Goal: Book appointment/travel/reservation

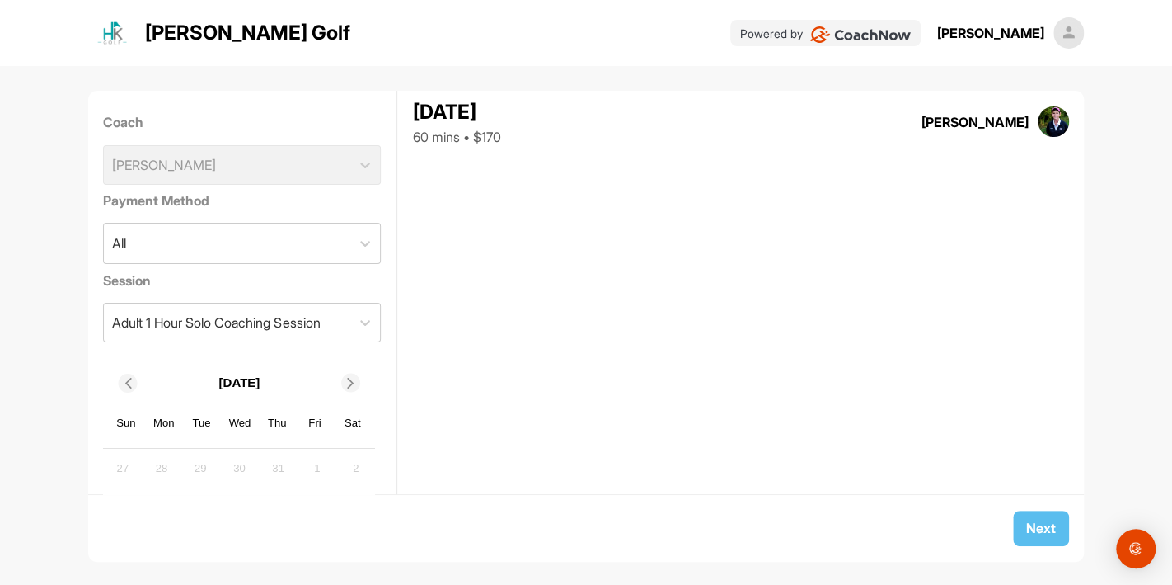
click at [347, 382] on icon at bounding box center [351, 383] width 11 height 11
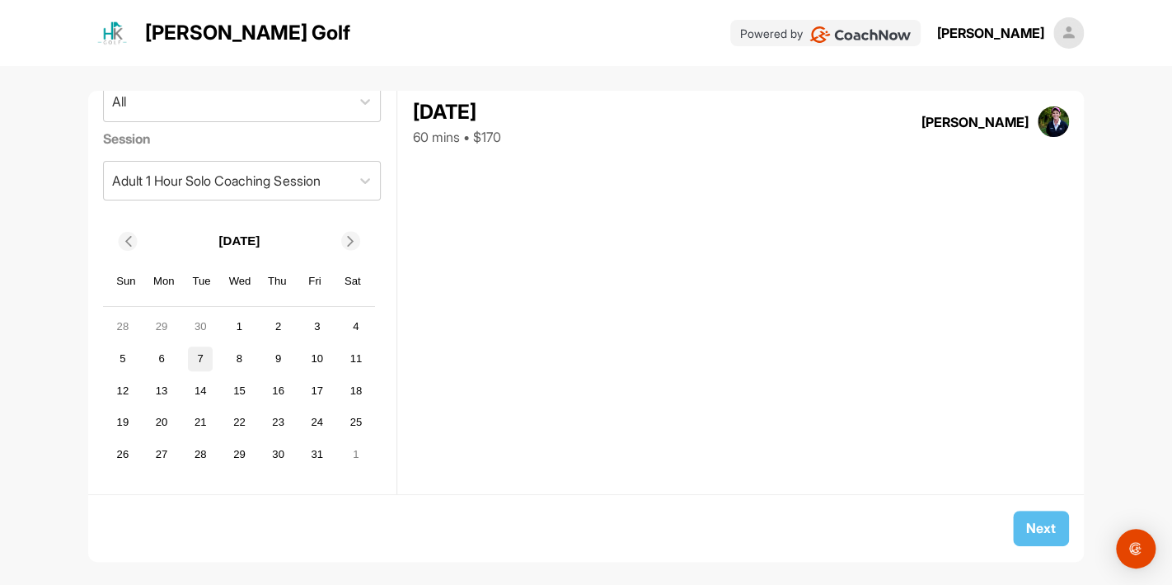
click at [203, 358] on div "7" at bounding box center [200, 358] width 25 height 25
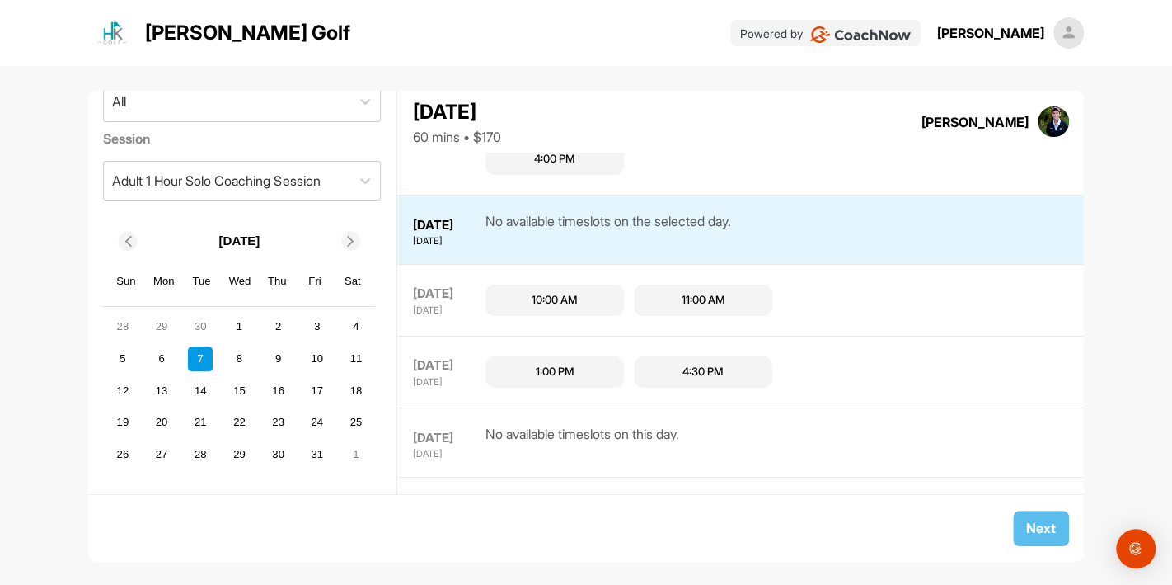
scroll to position [874, 0]
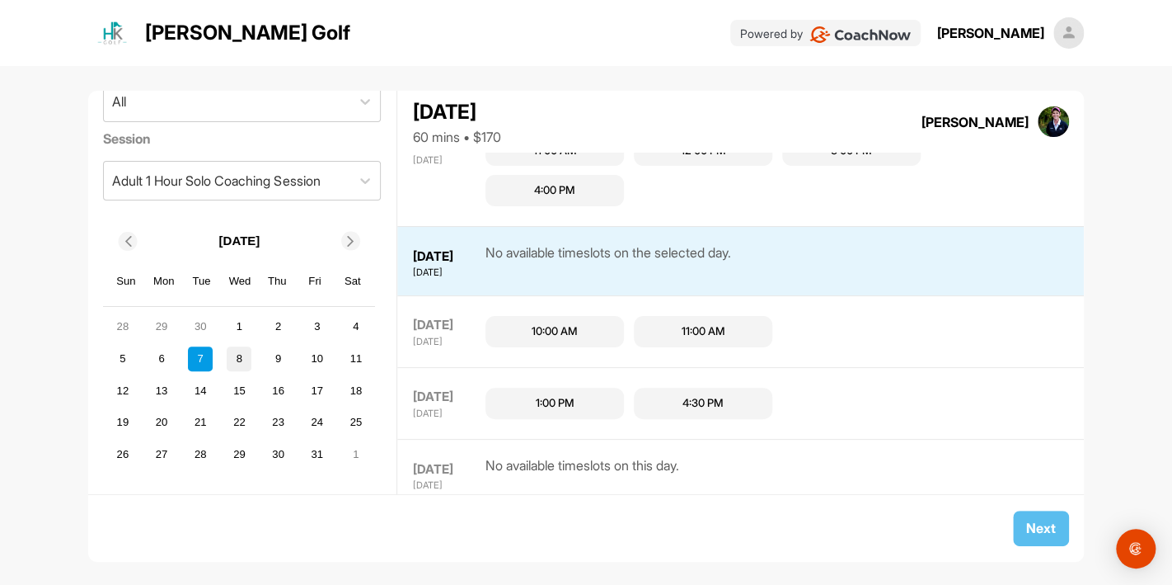
click at [237, 356] on div "8" at bounding box center [239, 358] width 25 height 25
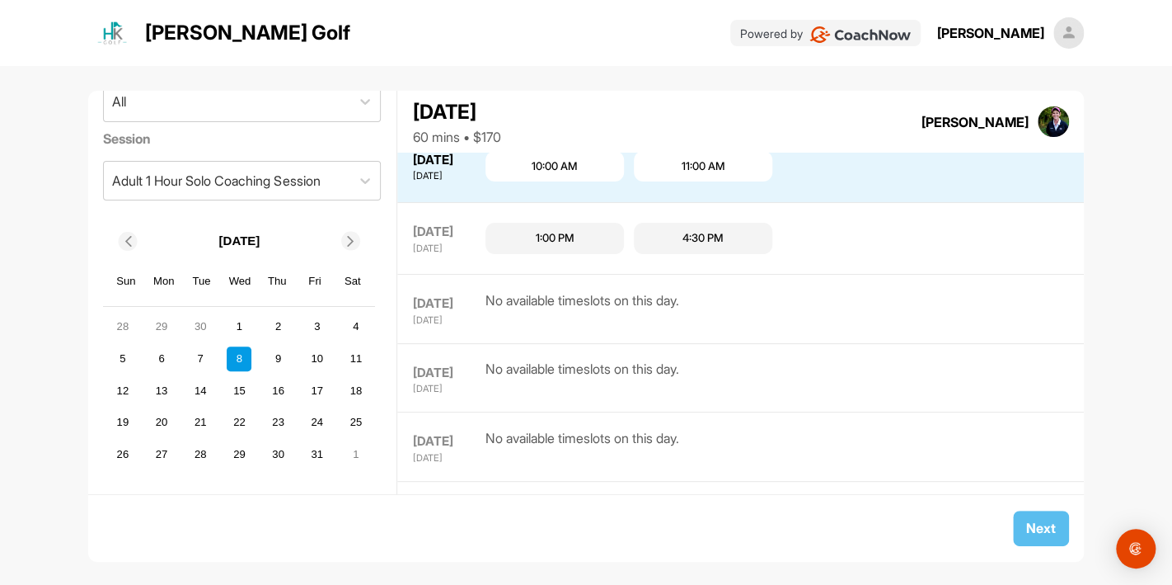
scroll to position [871, 0]
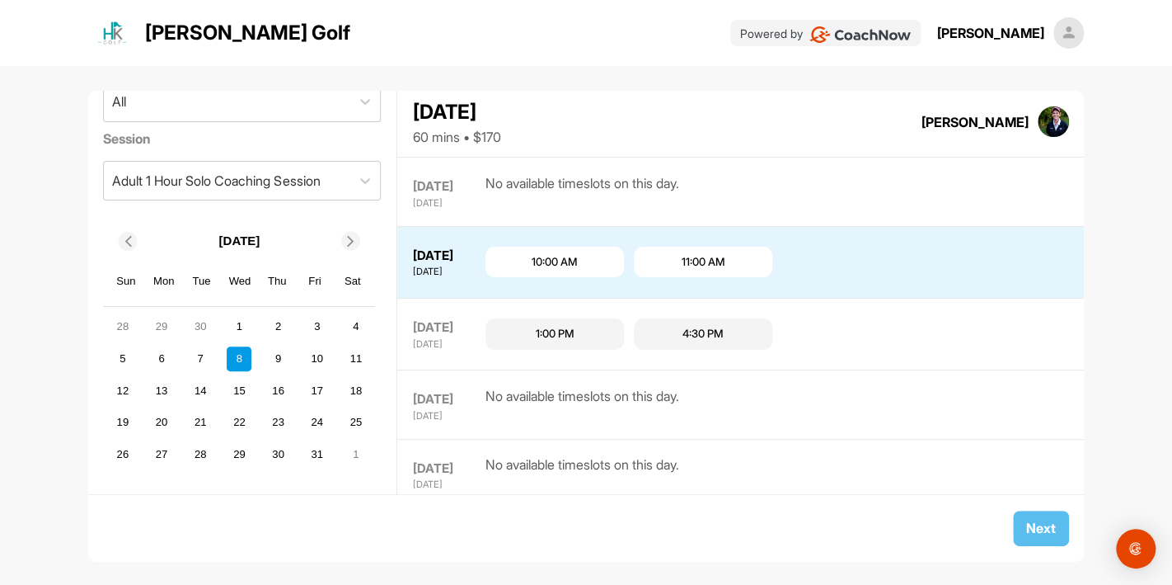
click at [659, 263] on div "11:00 AM" at bounding box center [703, 262] width 139 height 31
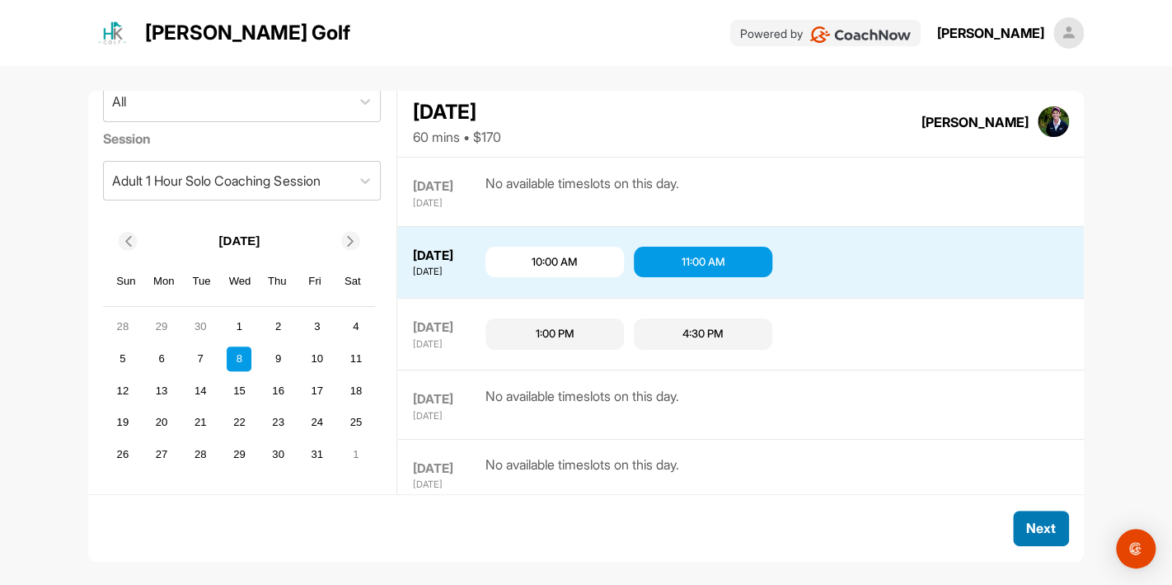
click at [1027, 528] on span "Next" at bounding box center [1041, 527] width 30 height 16
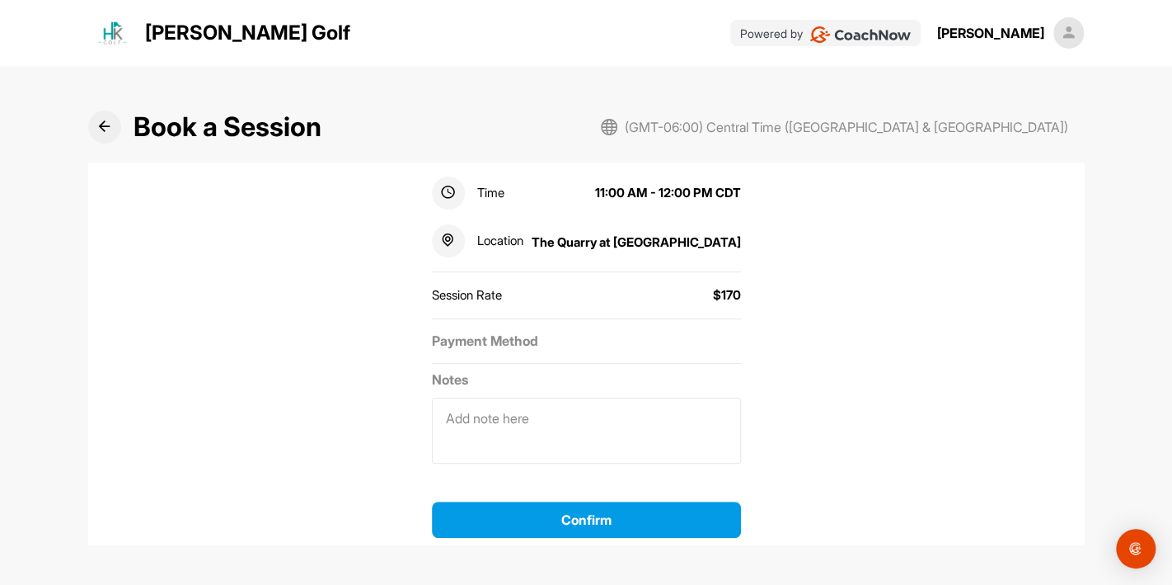
scroll to position [308, 0]
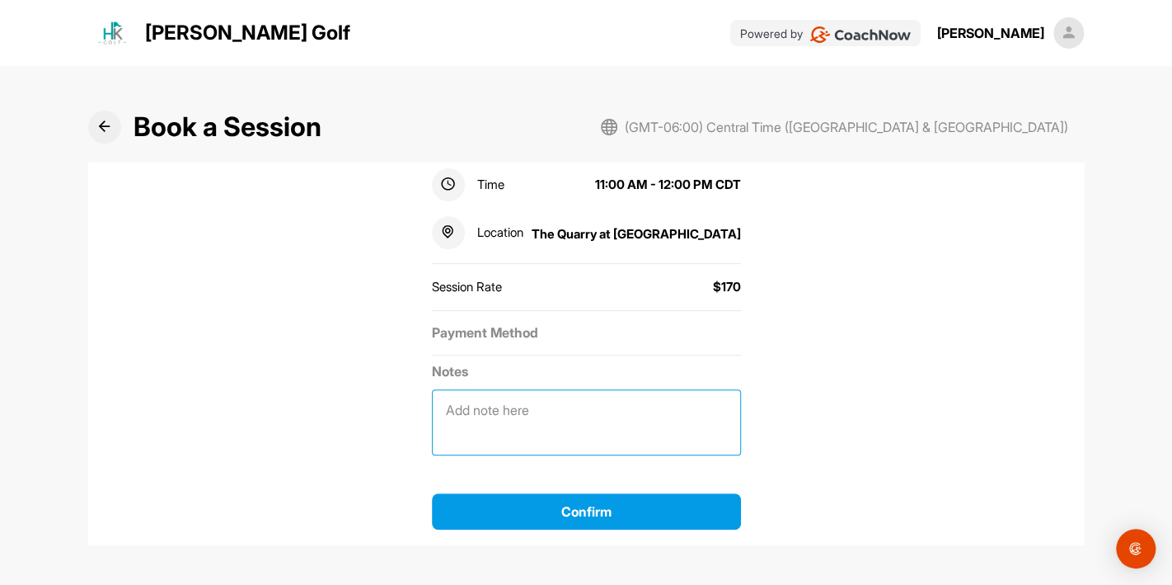
click at [542, 410] on textarea at bounding box center [586, 422] width 309 height 66
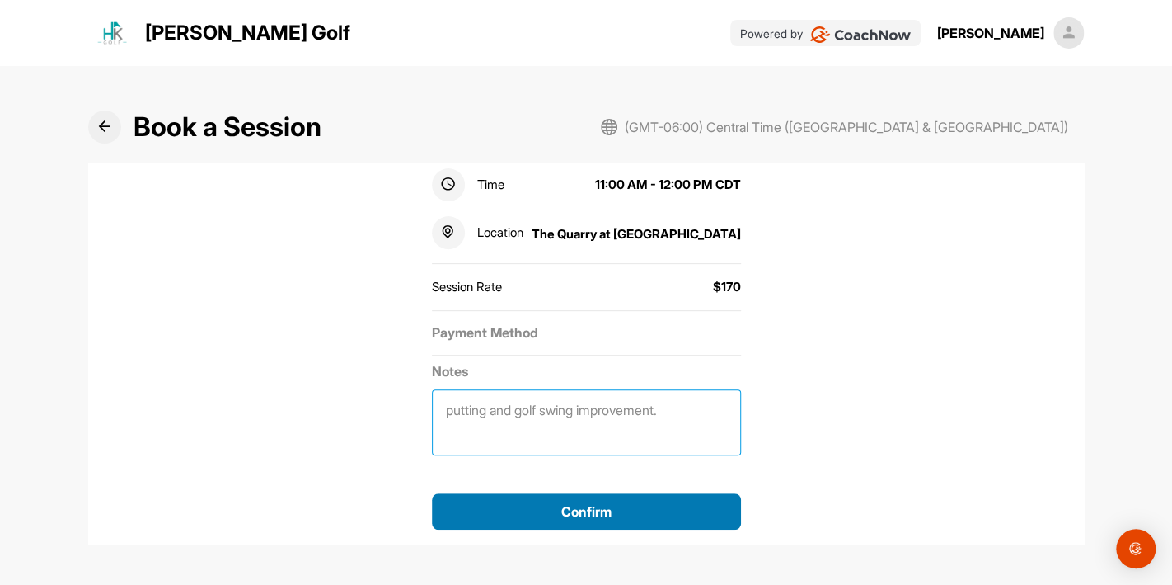
type textarea "putting and golf swing improvement."
click at [536, 515] on div "Confirm" at bounding box center [586, 511] width 283 height 20
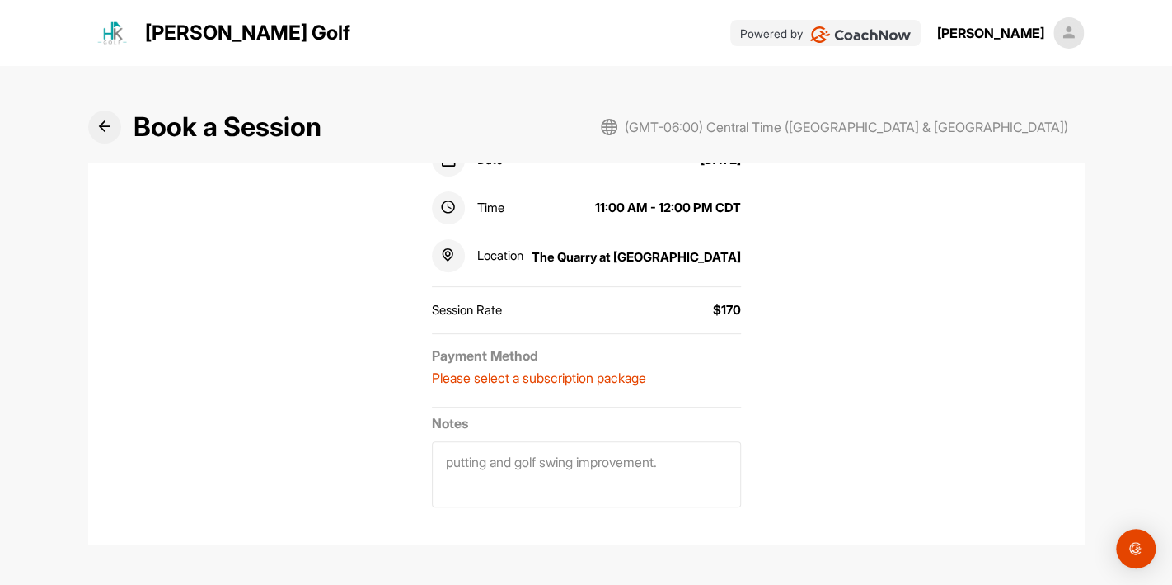
scroll to position [336, 0]
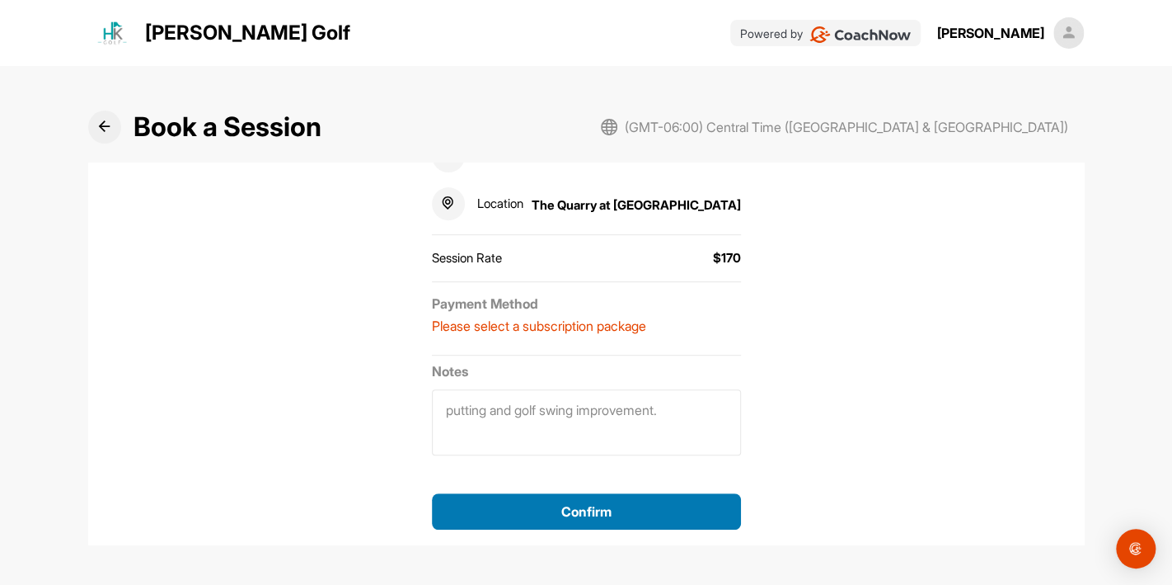
click at [668, 497] on button "Confirm" at bounding box center [586, 511] width 309 height 36
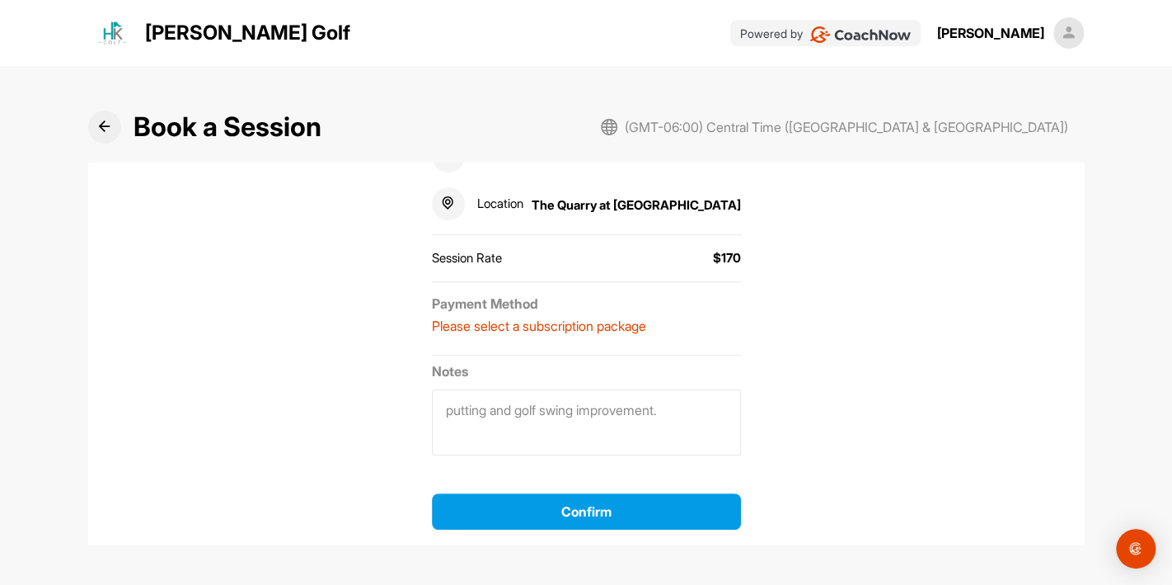
click at [674, 326] on p "Please select a subscription package" at bounding box center [586, 326] width 309 height 20
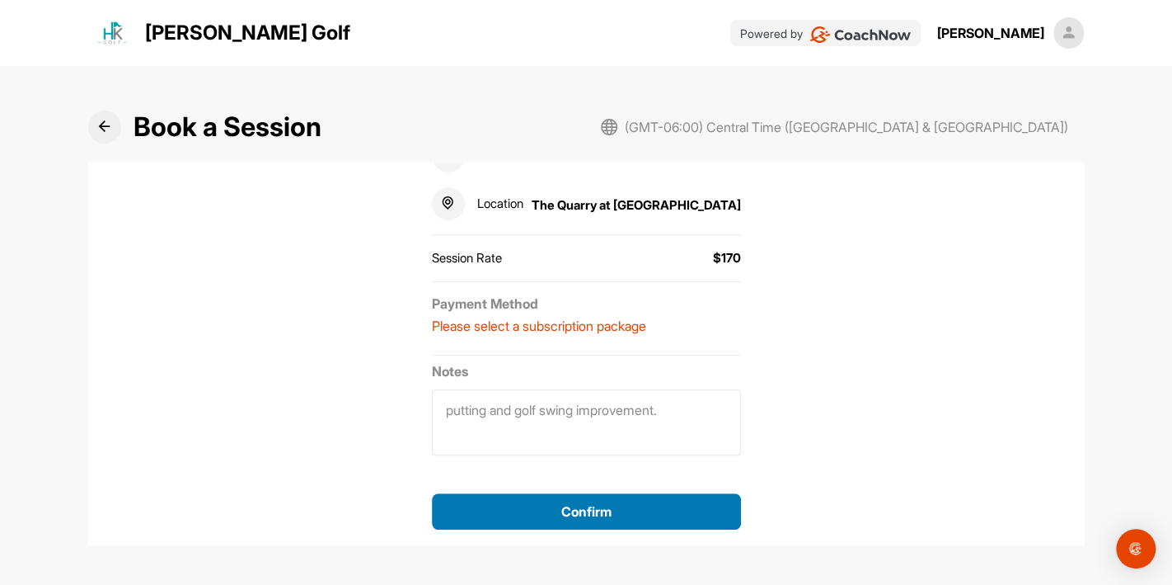
click at [691, 503] on div "Confirm" at bounding box center [586, 511] width 283 height 20
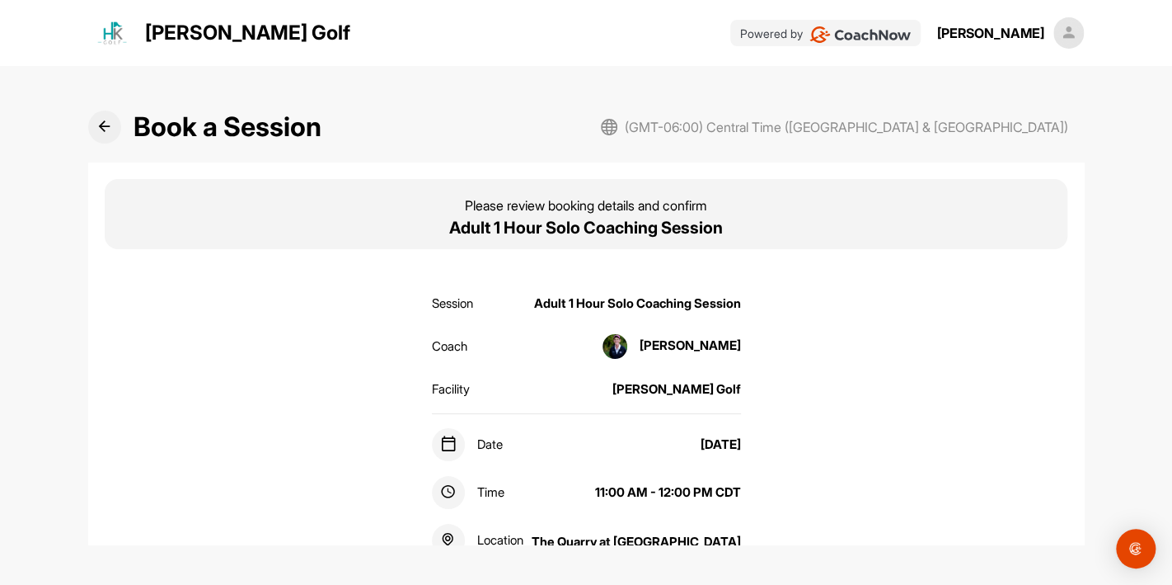
click at [103, 124] on icon at bounding box center [104, 126] width 12 height 12
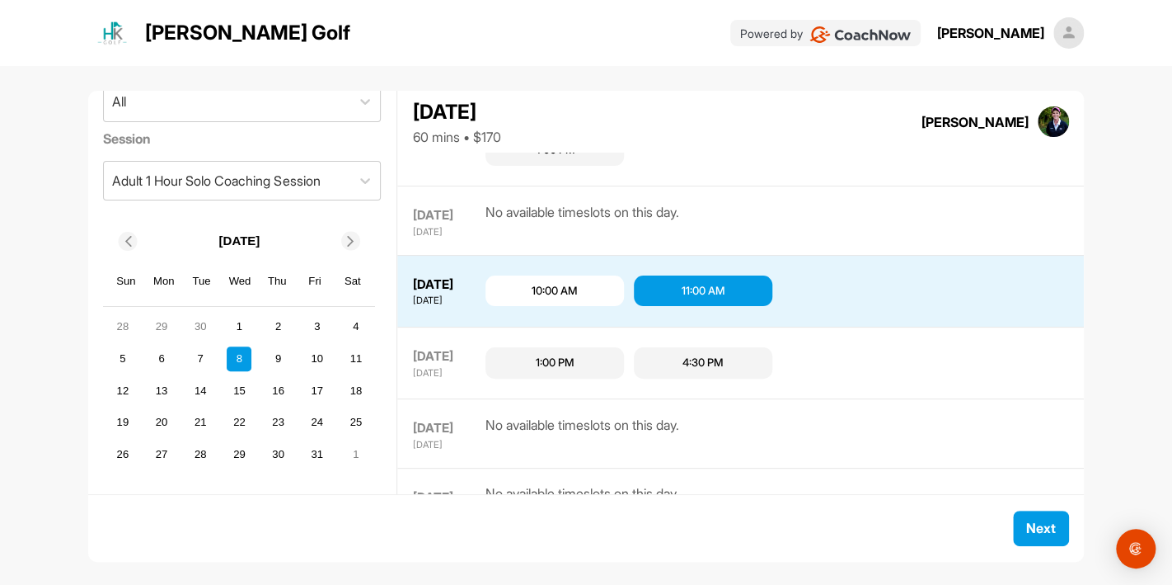
scroll to position [726, 0]
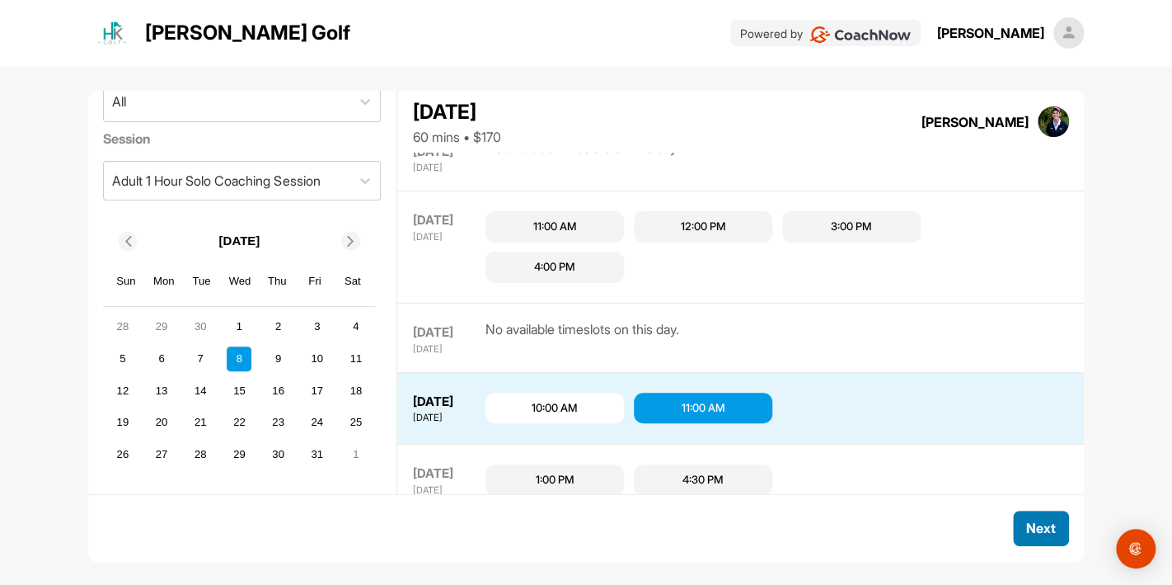
click at [1054, 528] on span "Next" at bounding box center [1041, 527] width 30 height 16
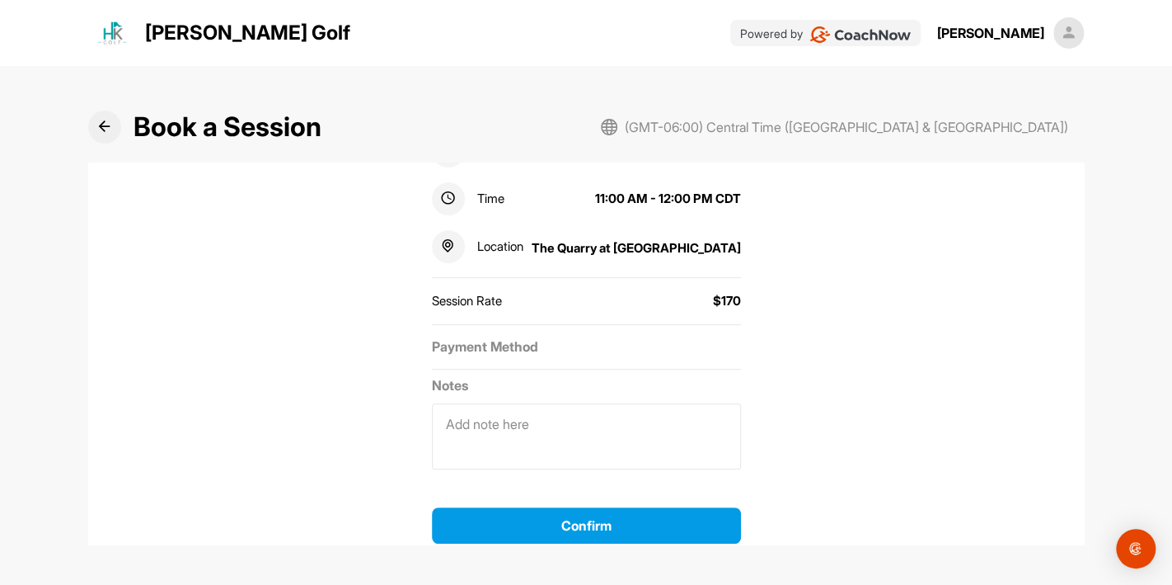
scroll to position [308, 0]
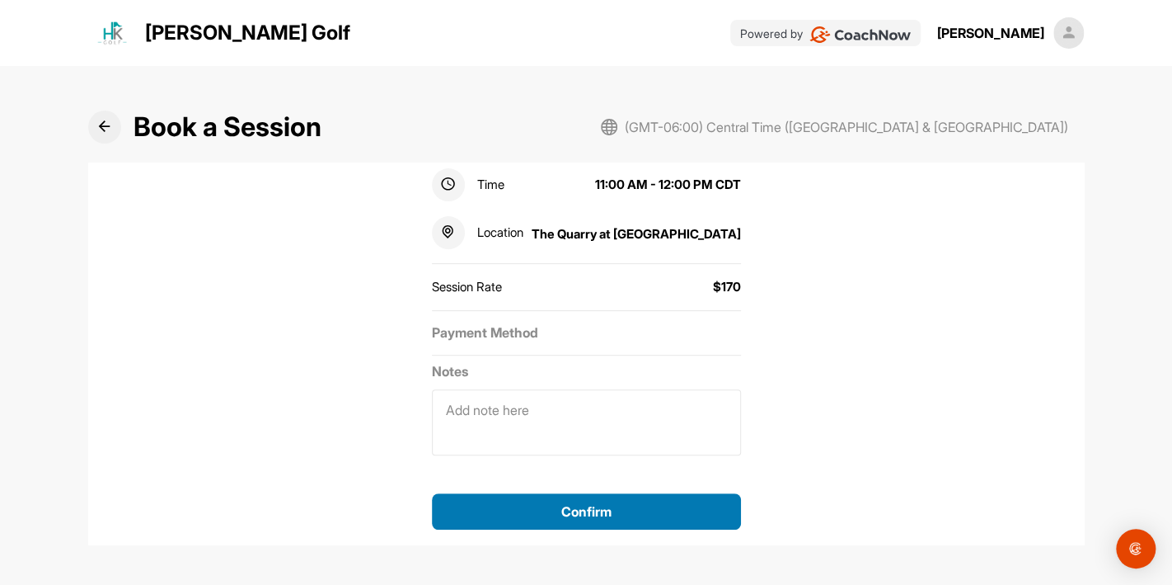
click at [640, 495] on button "Confirm" at bounding box center [586, 511] width 309 height 36
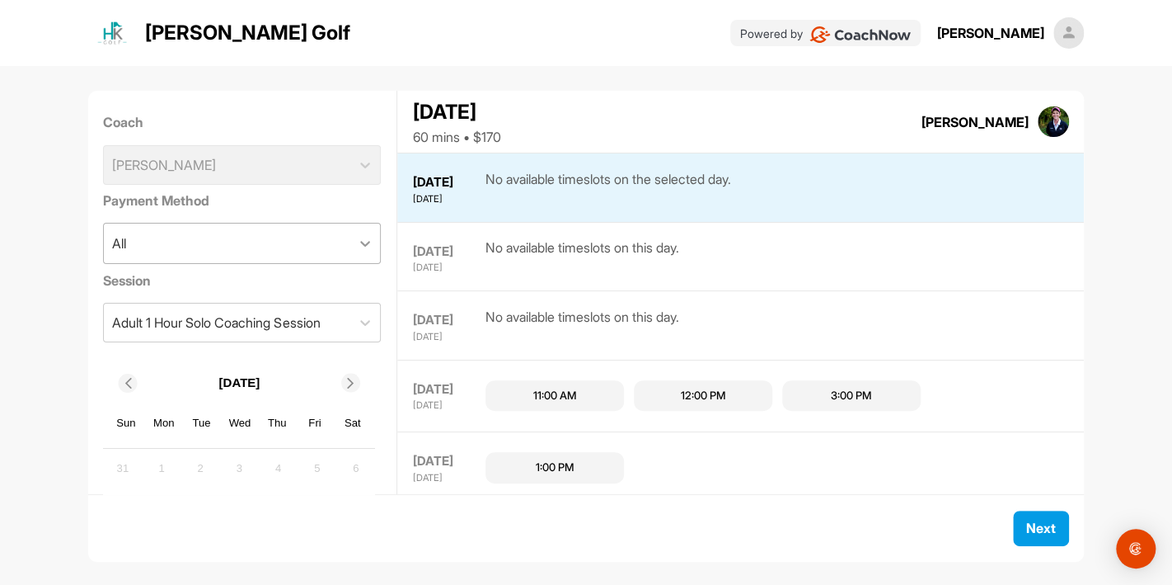
click at [365, 246] on icon at bounding box center [365, 244] width 10 height 6
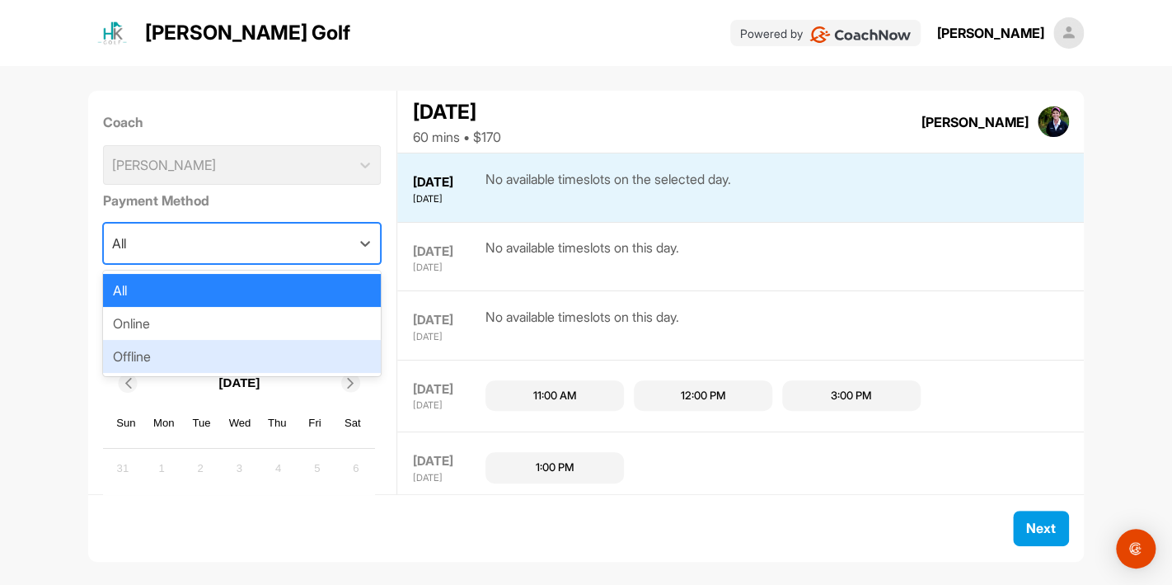
click at [176, 354] on div "Offline" at bounding box center [242, 356] width 278 height 33
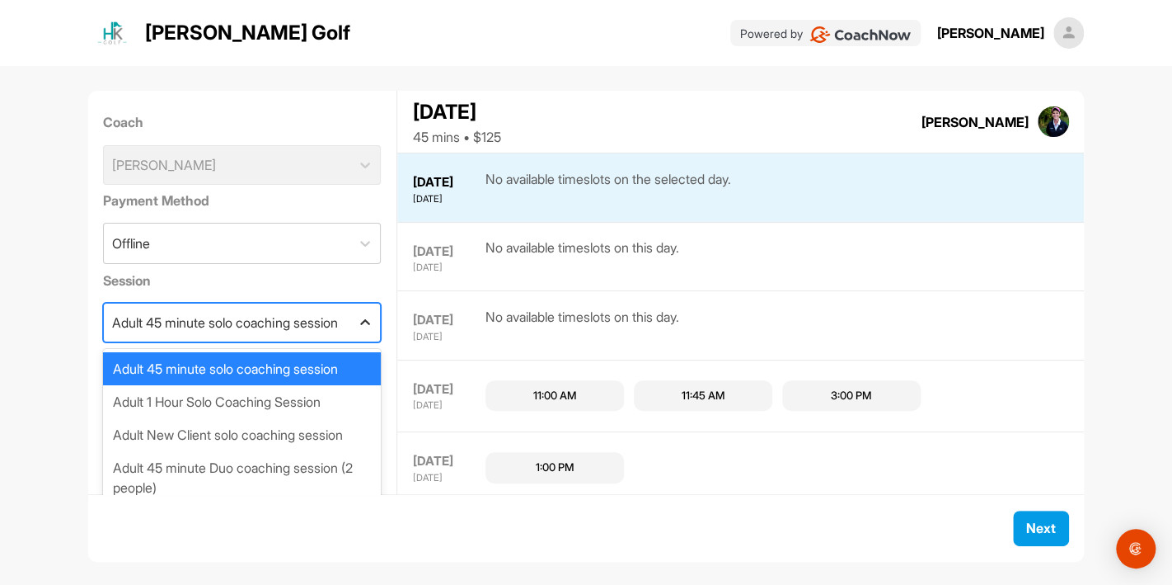
click at [368, 325] on icon at bounding box center [365, 322] width 16 height 16
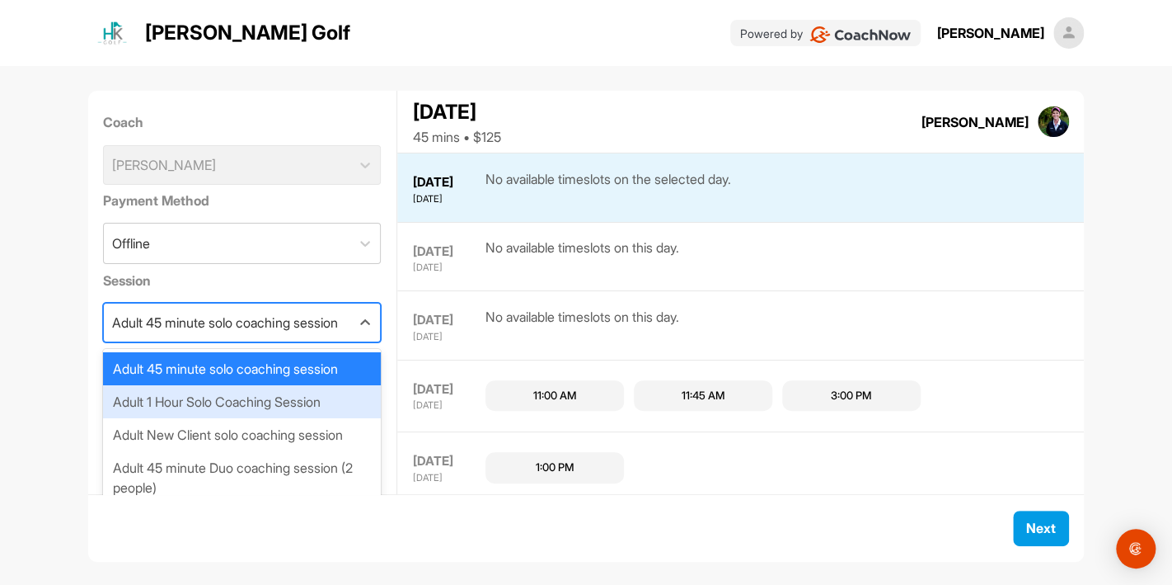
click at [324, 404] on div "Adult 1 Hour Solo Coaching Session" at bounding box center [242, 401] width 278 height 33
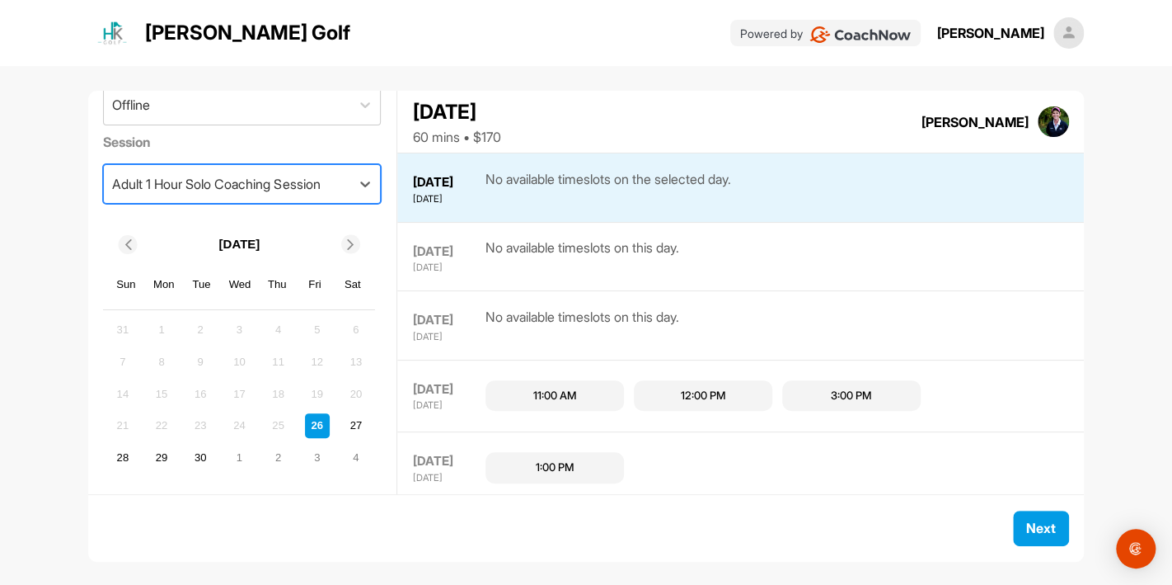
scroll to position [142, 0]
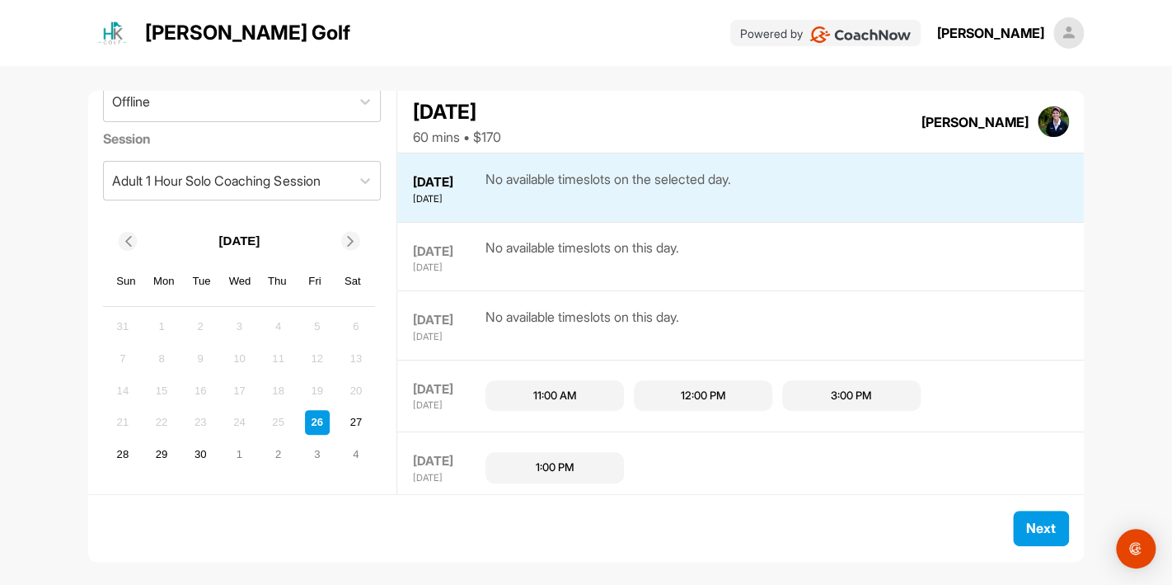
click at [350, 239] on icon at bounding box center [351, 241] width 11 height 11
click at [243, 358] on div "8" at bounding box center [239, 358] width 25 height 25
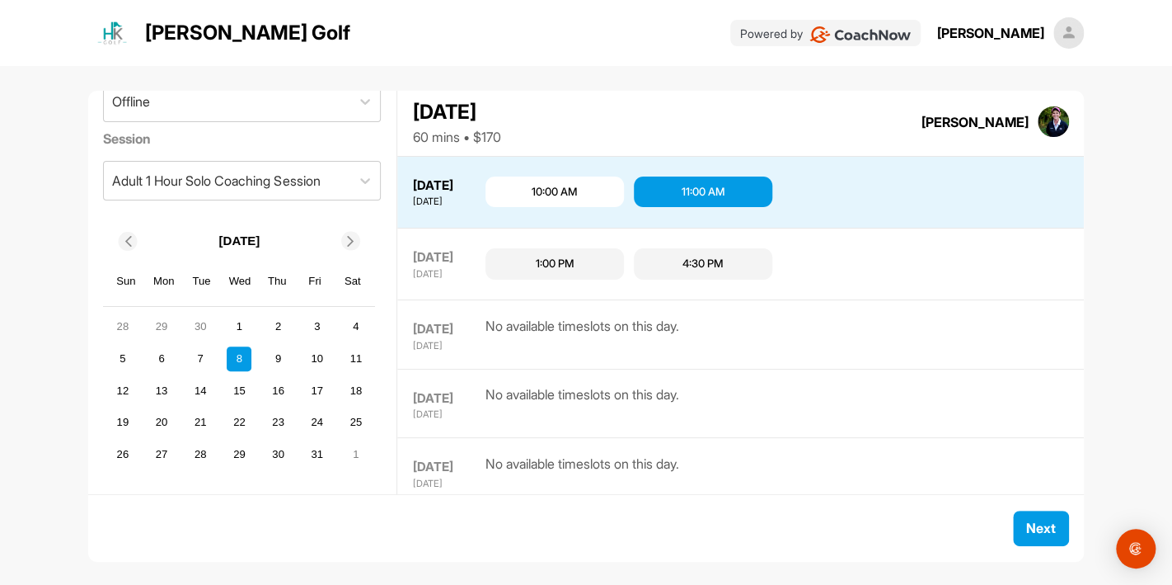
scroll to position [942, 0]
click at [656, 192] on div "11:00 AM" at bounding box center [703, 191] width 139 height 31
click at [1046, 531] on span "Next" at bounding box center [1041, 527] width 30 height 16
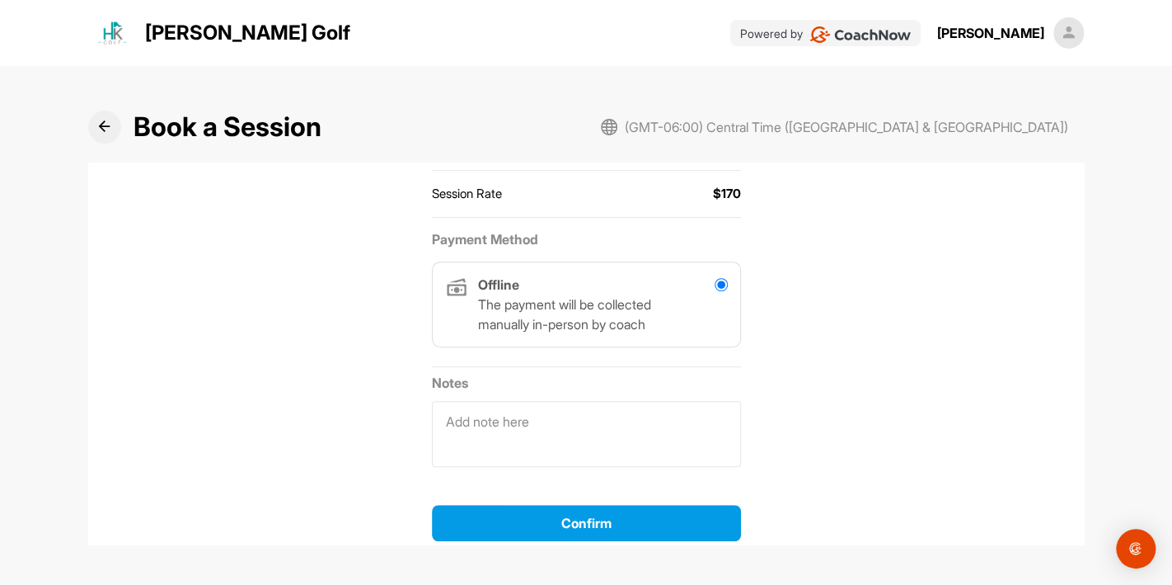
scroll to position [412, 0]
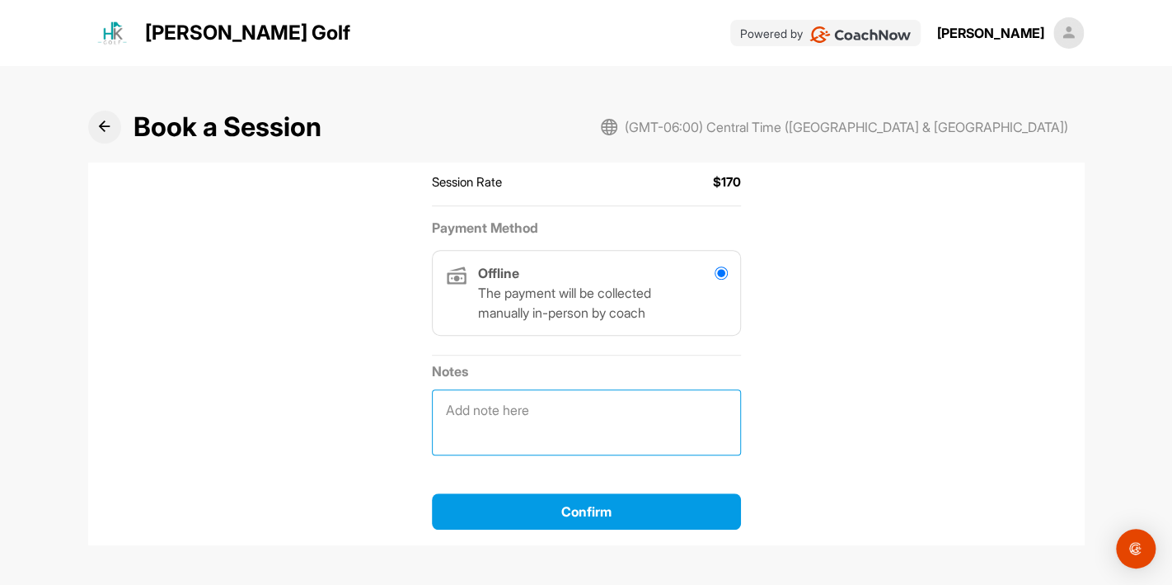
click at [546, 411] on textarea at bounding box center [586, 422] width 309 height 66
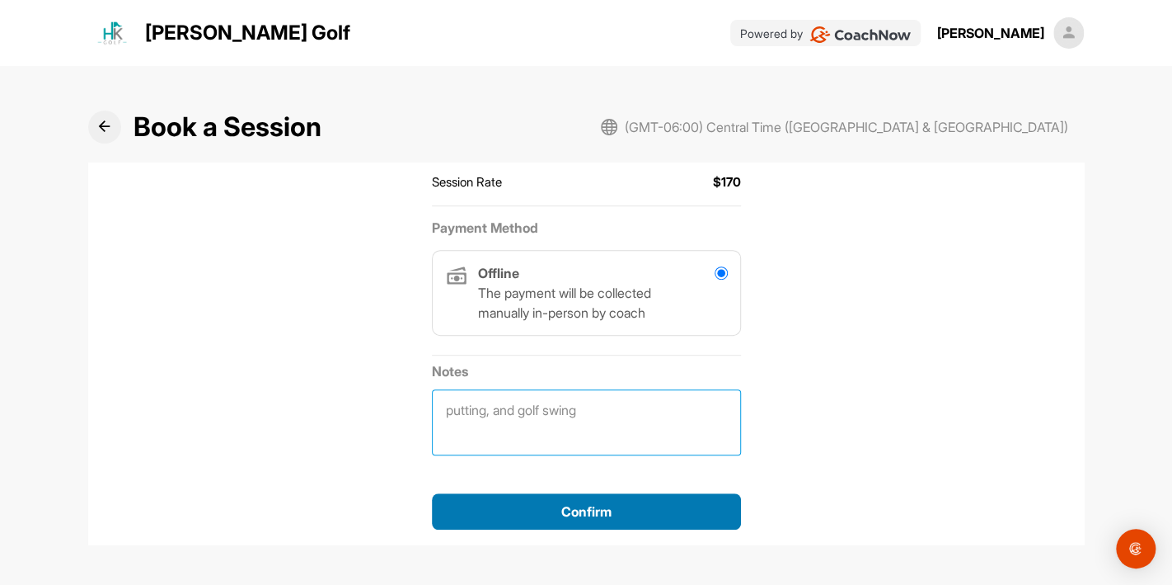
type textarea "putting, and golf swing"
click at [552, 504] on div "Confirm" at bounding box center [586, 511] width 283 height 20
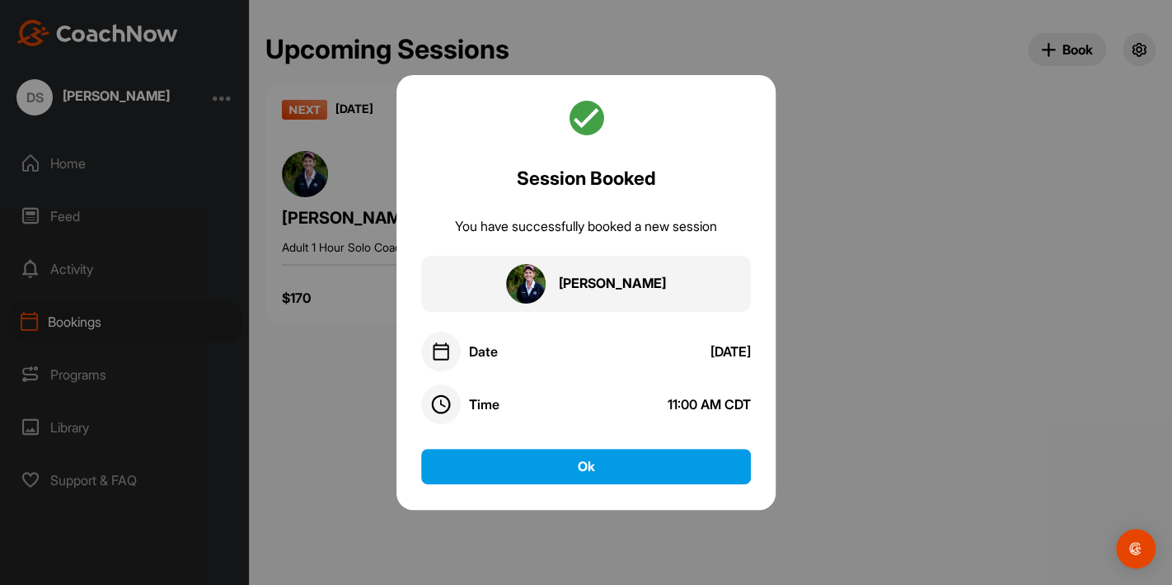
click at [435, 355] on img at bounding box center [441, 351] width 20 height 20
click at [473, 353] on div "Date" at bounding box center [483, 351] width 29 height 16
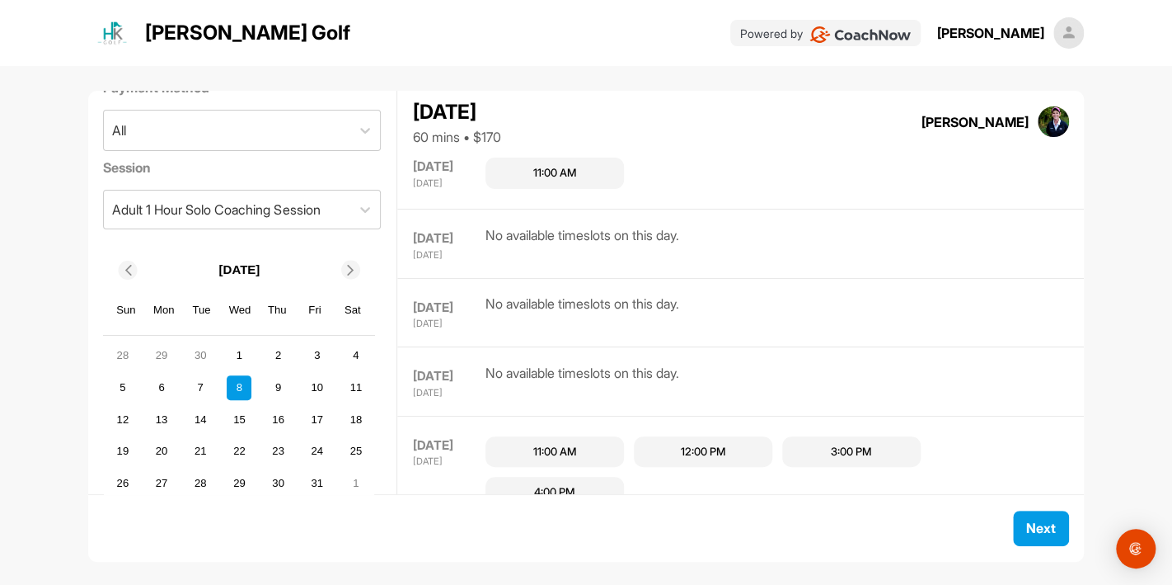
scroll to position [116, 0]
click at [244, 390] on div "8" at bounding box center [239, 384] width 25 height 25
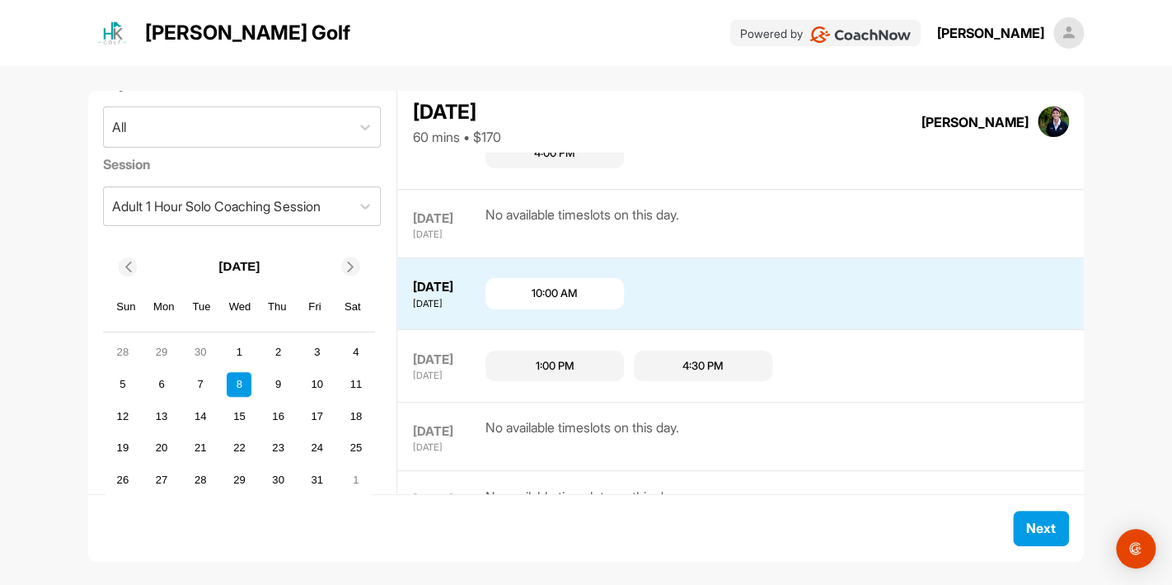
scroll to position [950, 0]
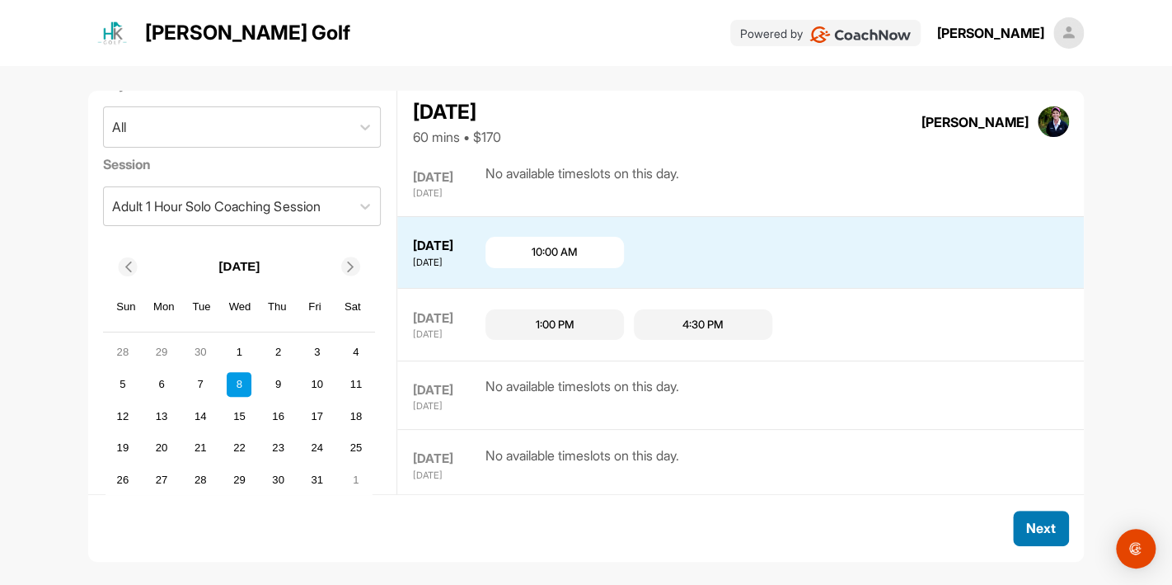
click at [1026, 522] on span "Next" at bounding box center [1041, 527] width 30 height 16
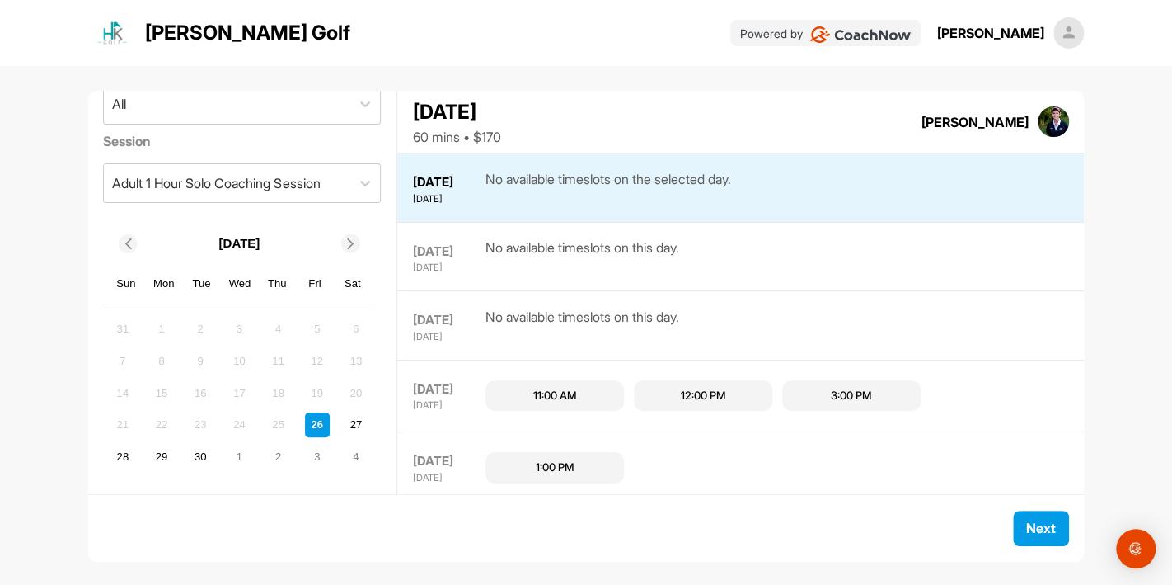
scroll to position [142, 0]
click at [350, 242] on icon at bounding box center [351, 241] width 11 height 11
click at [236, 359] on div "8" at bounding box center [239, 358] width 25 height 25
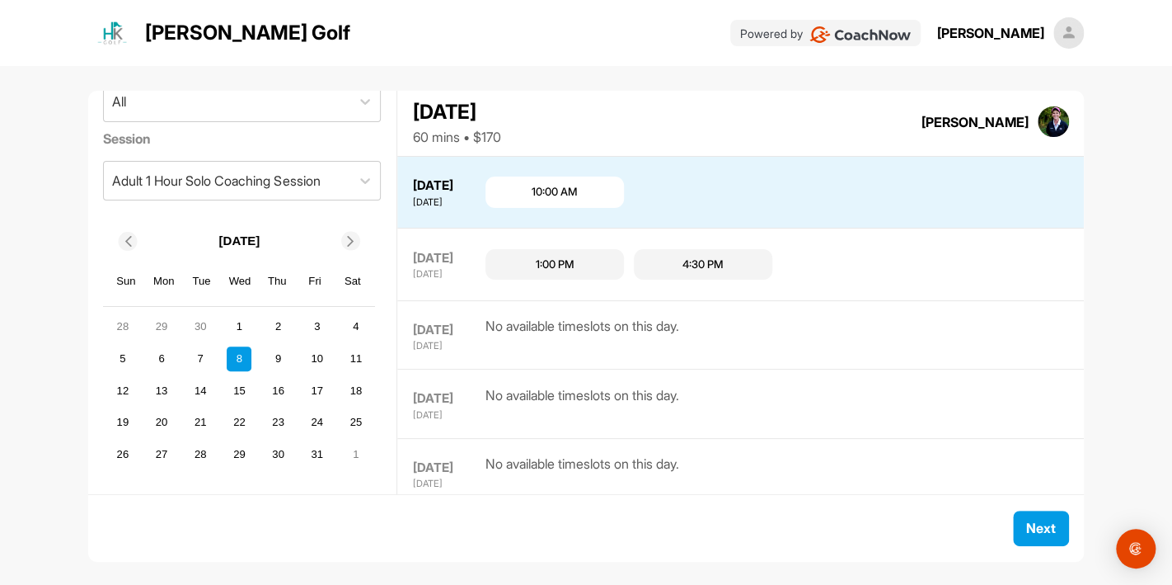
scroll to position [1011, 0]
